Goal: Navigation & Orientation: Find specific page/section

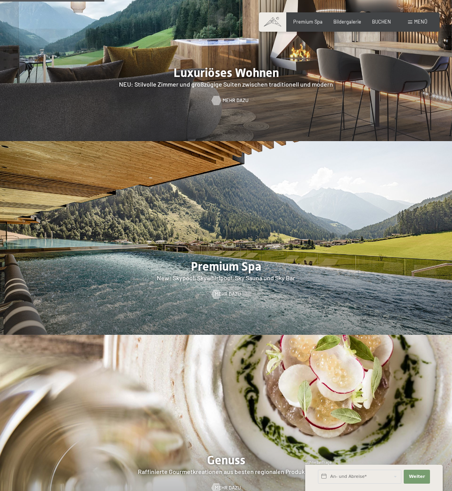
scroll to position [773, 0]
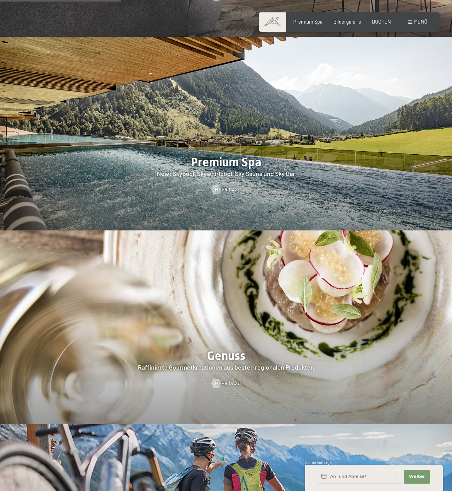
click at [236, 161] on div at bounding box center [226, 134] width 452 height 194
click at [228, 171] on div at bounding box center [226, 134] width 452 height 194
click at [225, 186] on span "Mehr dazu" at bounding box center [236, 189] width 26 height 7
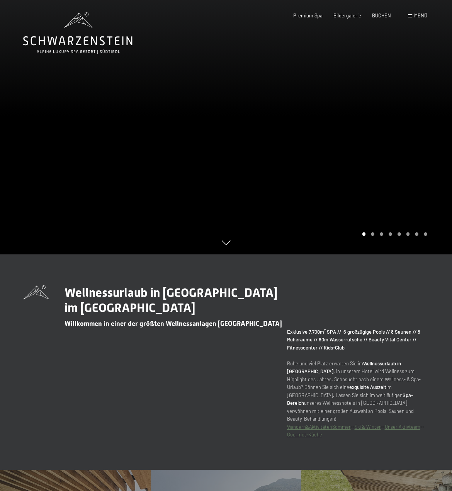
click at [371, 232] on div at bounding box center [339, 127] width 226 height 254
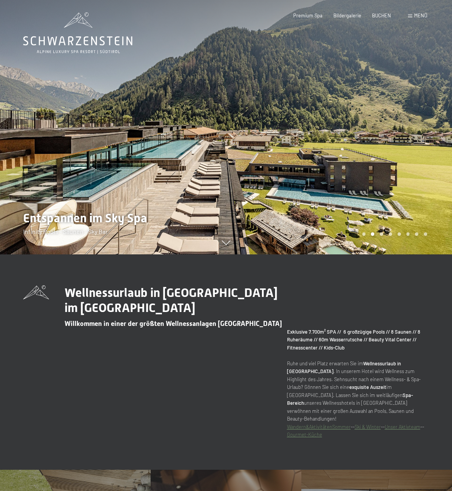
click at [371, 232] on div at bounding box center [339, 127] width 226 height 254
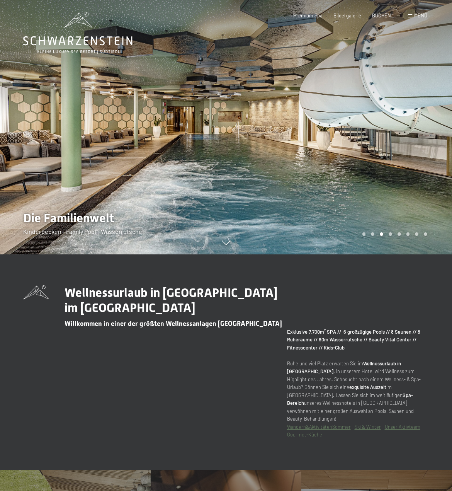
click at [371, 232] on div at bounding box center [339, 127] width 226 height 254
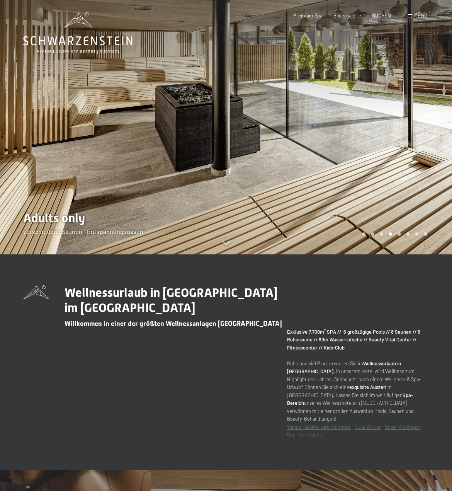
click at [371, 232] on div at bounding box center [339, 127] width 226 height 254
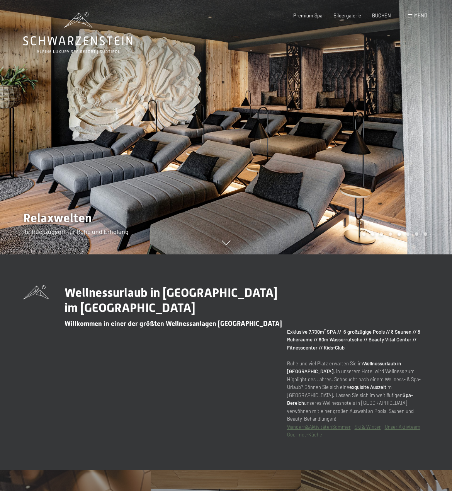
click at [371, 232] on div at bounding box center [339, 127] width 226 height 254
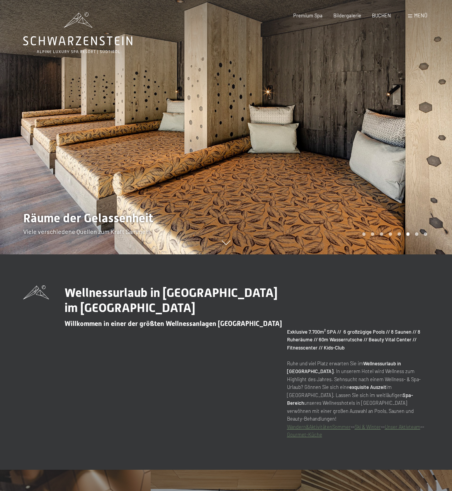
click at [371, 232] on div at bounding box center [339, 127] width 226 height 254
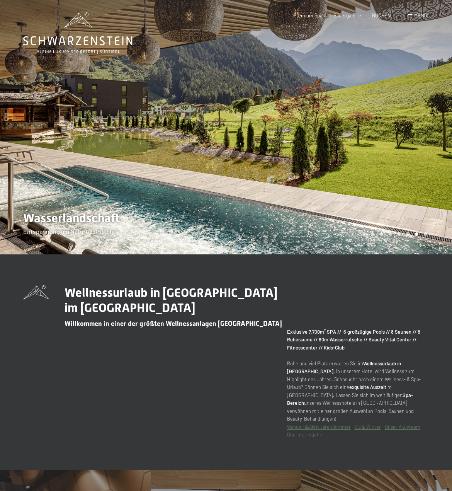
click at [371, 232] on div at bounding box center [339, 127] width 226 height 254
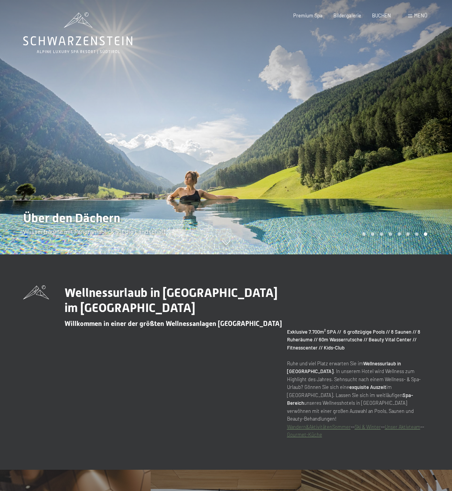
click at [371, 232] on div at bounding box center [339, 127] width 226 height 254
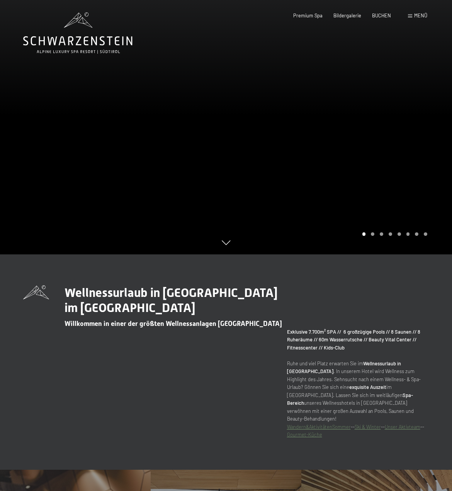
click at [371, 232] on div at bounding box center [339, 127] width 226 height 254
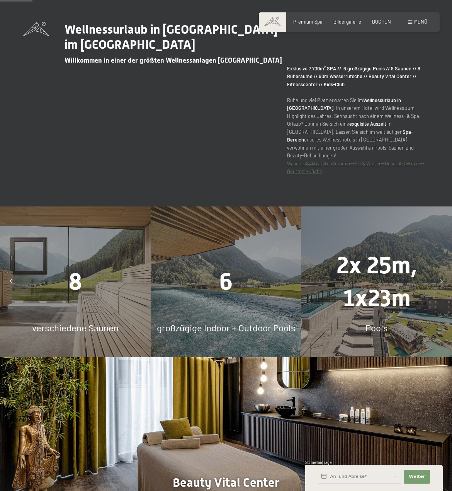
scroll to position [322, 0]
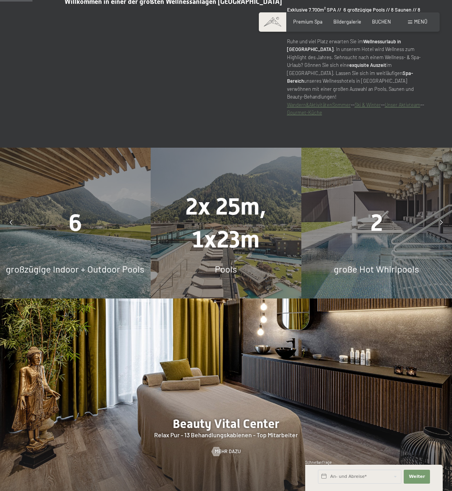
click at [438, 215] on div at bounding box center [440, 222] width 15 height 15
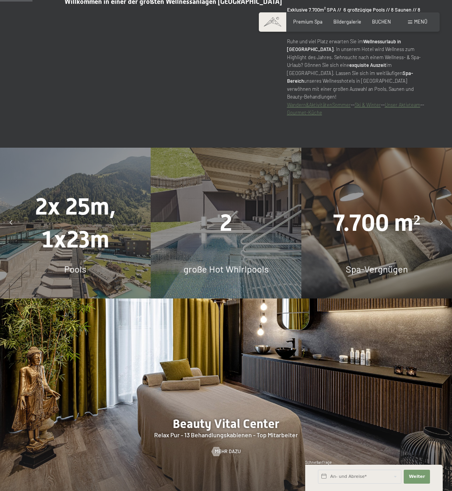
click at [438, 215] on div at bounding box center [440, 222] width 15 height 15
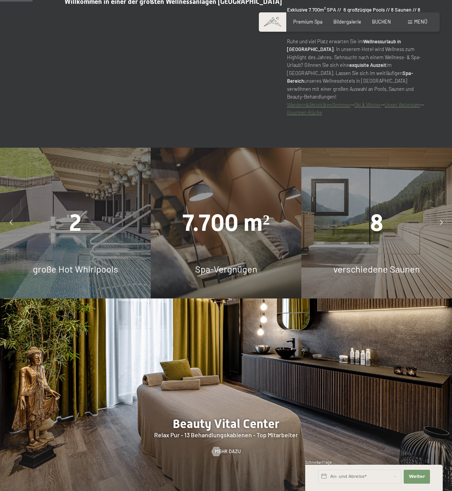
click at [438, 215] on div at bounding box center [440, 222] width 15 height 15
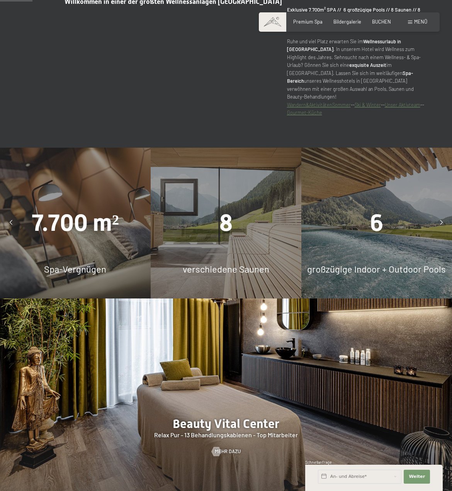
click at [438, 215] on div at bounding box center [440, 222] width 15 height 15
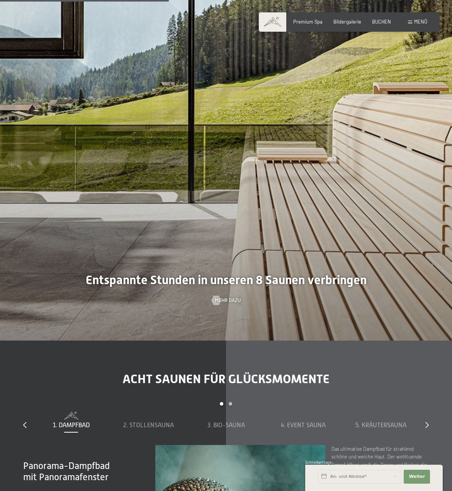
scroll to position [1674, 0]
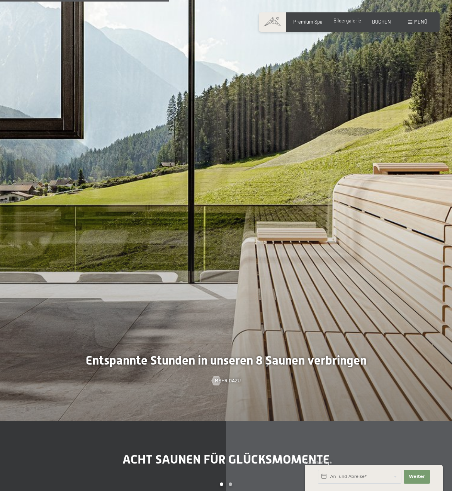
click at [355, 23] on span "Bildergalerie" at bounding box center [347, 20] width 28 height 6
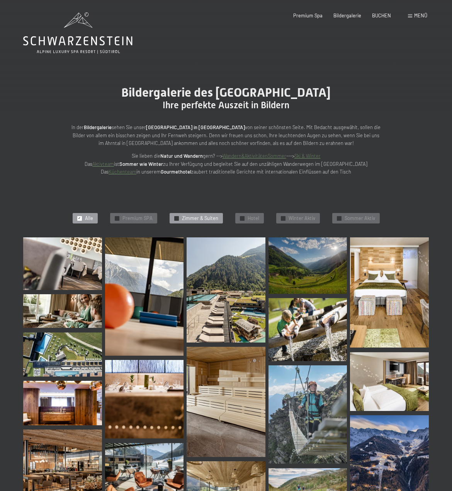
click at [213, 220] on span "Zimmer & Suiten" at bounding box center [200, 218] width 36 height 7
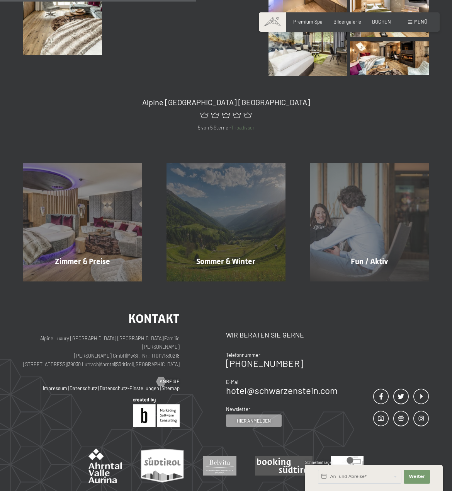
scroll to position [513, 0]
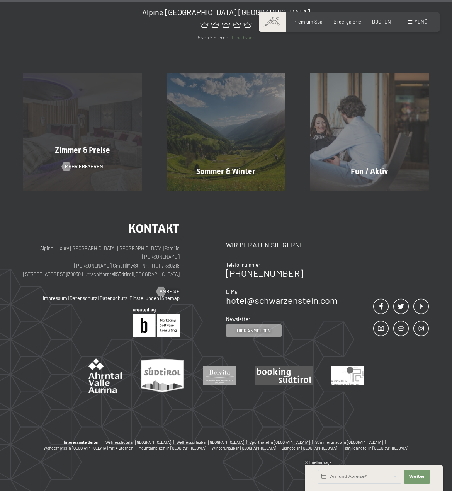
click at [101, 175] on div "Zimmer & Preise Mehr erfahren" at bounding box center [82, 132] width 143 height 119
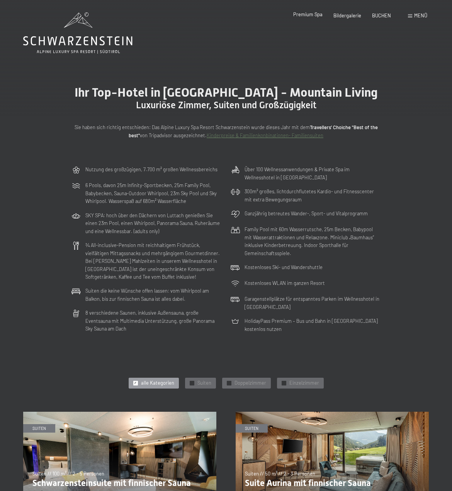
click at [315, 12] on span "Premium Spa" at bounding box center [307, 14] width 29 height 6
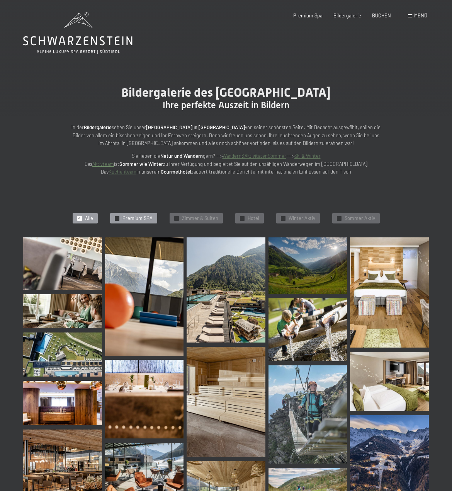
click at [148, 219] on span "Premium SPA" at bounding box center [137, 218] width 30 height 7
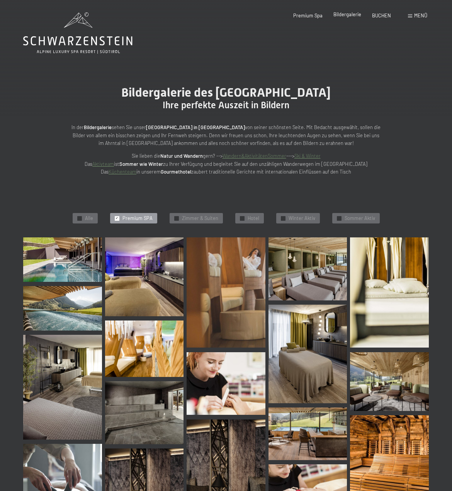
click at [359, 15] on span "Bildergalerie" at bounding box center [347, 14] width 28 height 6
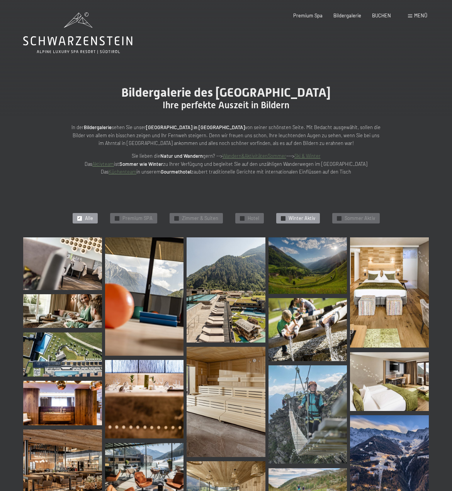
click at [306, 219] on span "Winter Aktiv" at bounding box center [302, 218] width 27 height 7
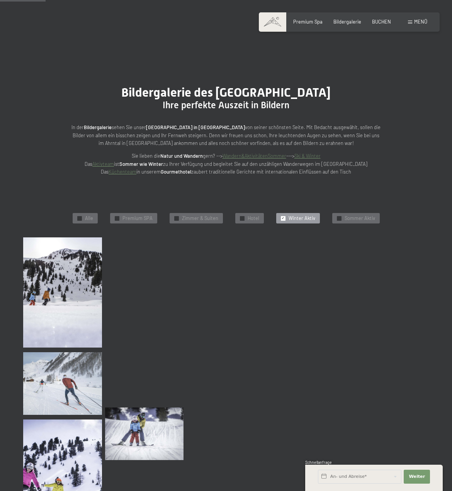
scroll to position [145, 0]
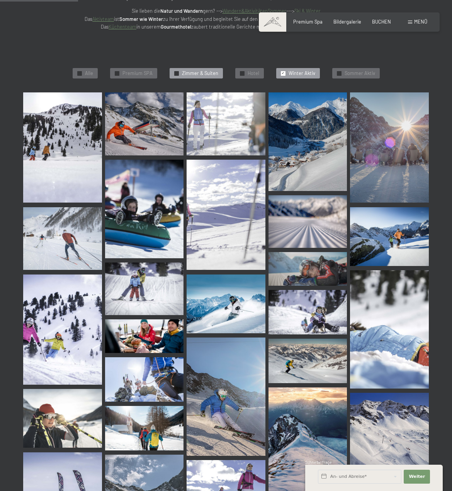
click at [170, 70] on div "✓ Zimmer & Suiten" at bounding box center [196, 73] width 53 height 11
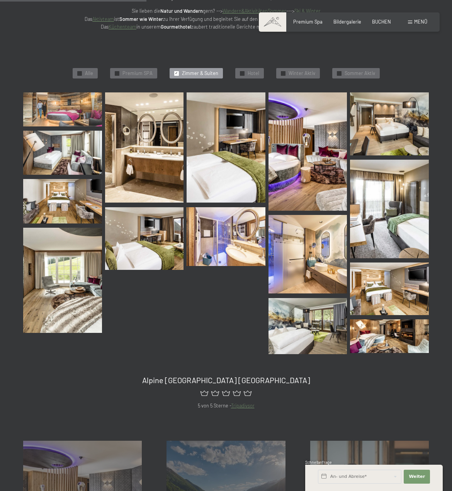
scroll to position [403, 0]
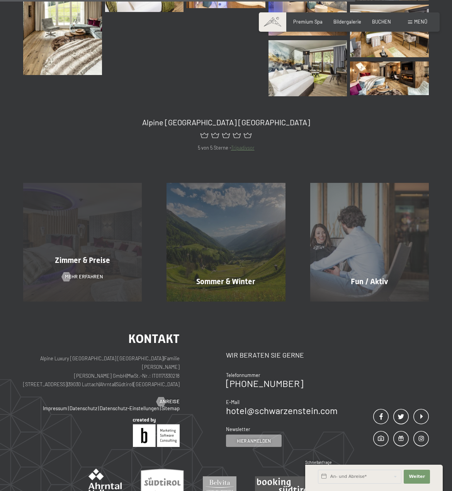
click at [85, 263] on span "Zimmer & Preise" at bounding box center [82, 259] width 55 height 9
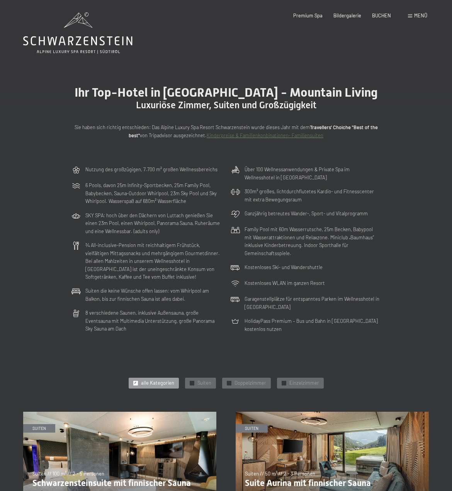
click at [65, 47] on icon at bounding box center [77, 32] width 109 height 41
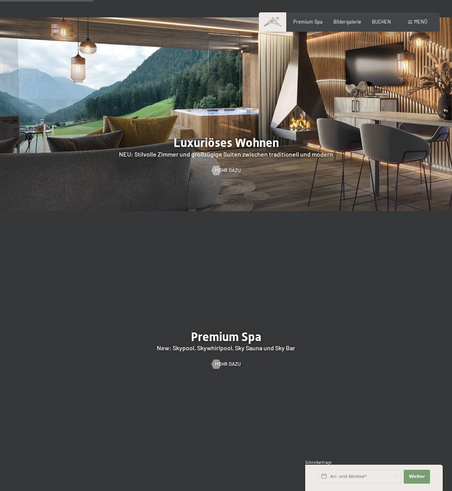
scroll to position [580, 0]
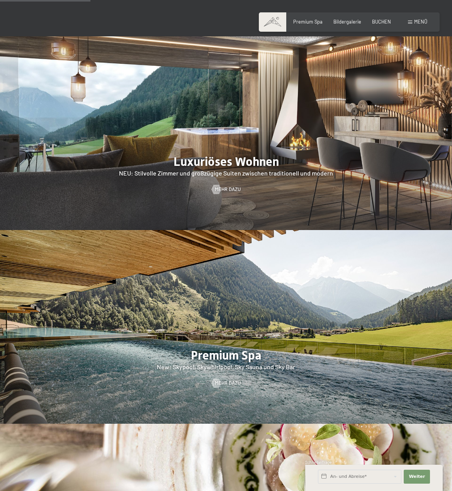
click at [312, 151] on div at bounding box center [226, 133] width 452 height 194
click at [232, 186] on span "Mehr dazu" at bounding box center [236, 189] width 26 height 7
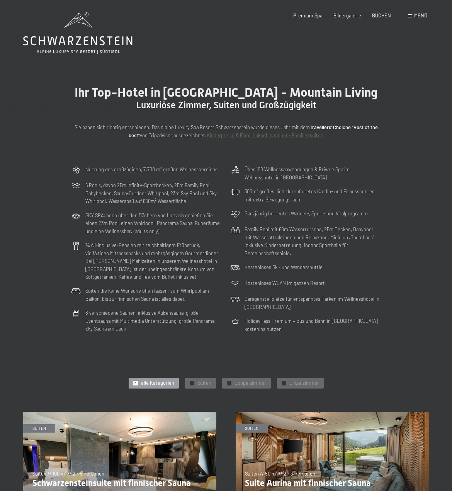
click at [101, 27] on icon at bounding box center [77, 32] width 109 height 41
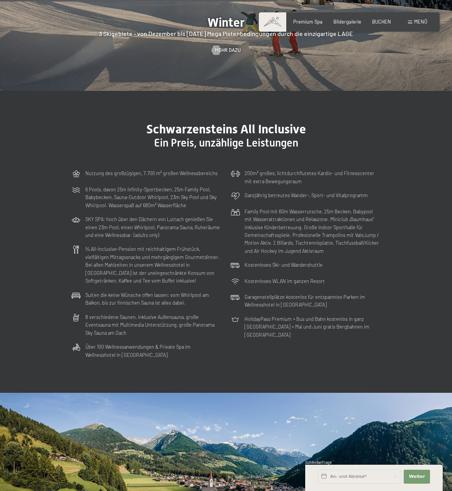
scroll to position [1545, 0]
